Goal: Information Seeking & Learning: Check status

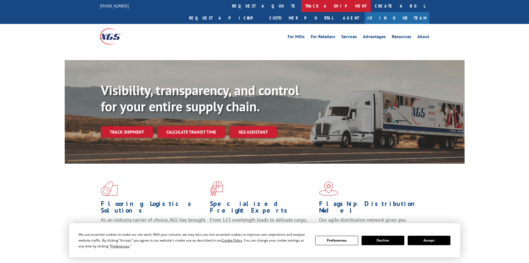
click at [301, 5] on link "track a shipment" at bounding box center [336, 6] width 70 height 12
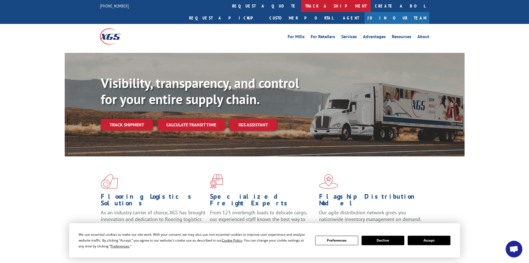
click at [301, 9] on link "track a shipment" at bounding box center [336, 6] width 70 height 12
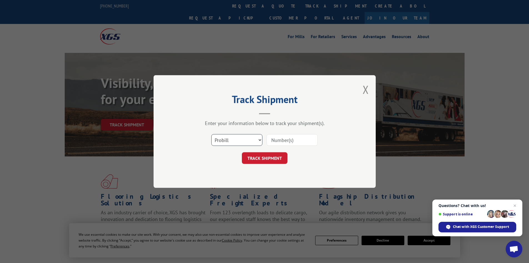
click at [233, 137] on select "Select category... Probill BOL PO" at bounding box center [237, 140] width 51 height 12
select select "bol"
click at [212, 134] on select "Select category... Probill BOL PO" at bounding box center [237, 140] width 51 height 12
click at [273, 138] on input at bounding box center [292, 140] width 51 height 12
paste input "5235560"
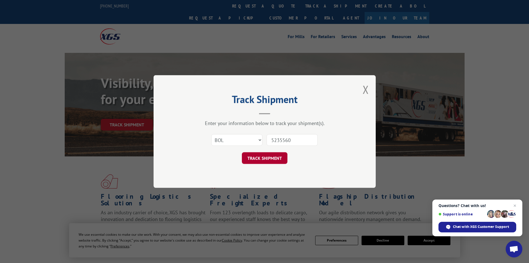
type input "5235560"
click at [268, 156] on button "TRACK SHIPMENT" at bounding box center [265, 158] width 46 height 12
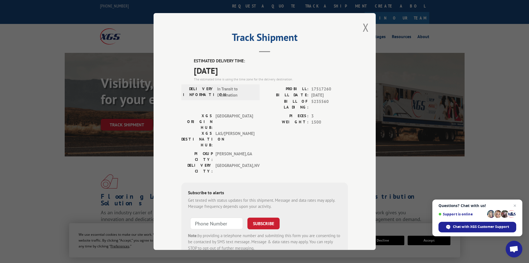
click at [360, 29] on div "Track Shipment ESTIMATED DELIVERY TIME: [DATE] The estimated time is using the …" at bounding box center [265, 131] width 222 height 237
click at [365, 30] on button "Close modal" at bounding box center [366, 27] width 6 height 15
